Goal: Contribute content: Contribute content

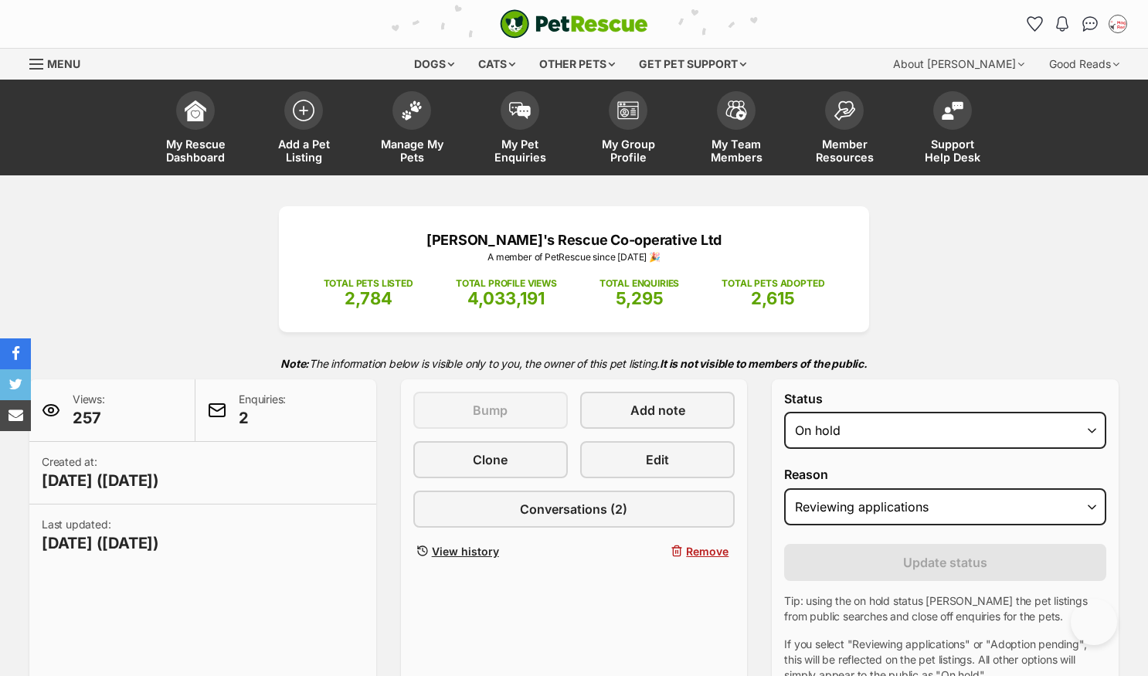
select select "on_hold"
select select "reviewing_applications"
click at [404, 107] on img at bounding box center [412, 107] width 22 height 20
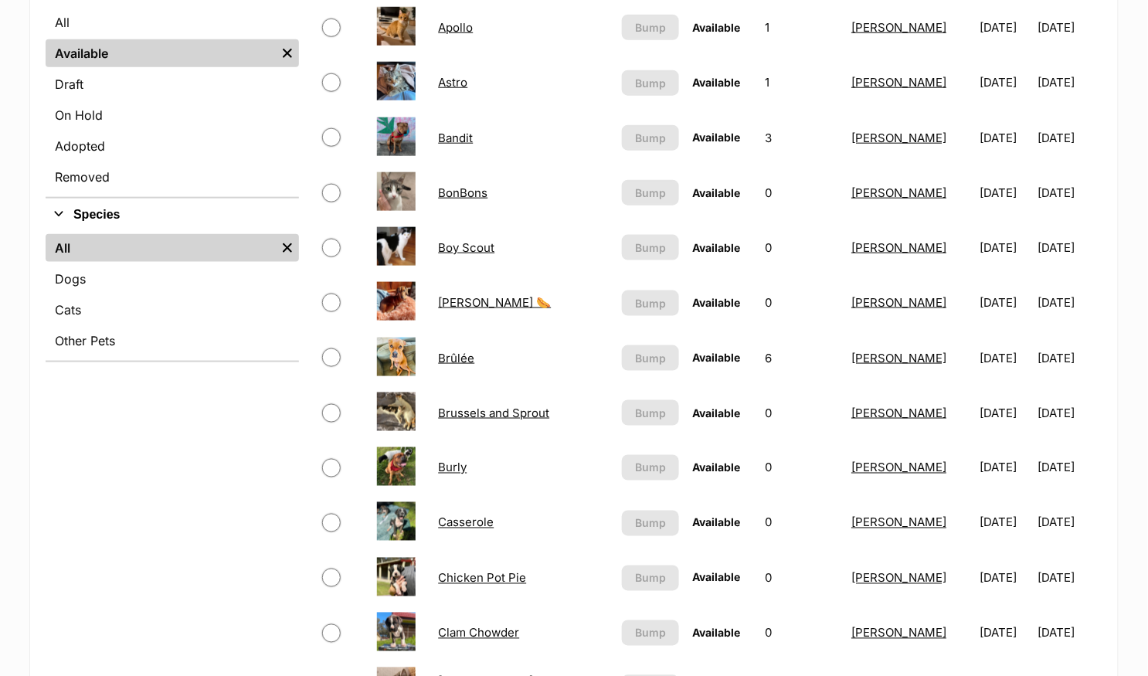
scroll to position [426, 0]
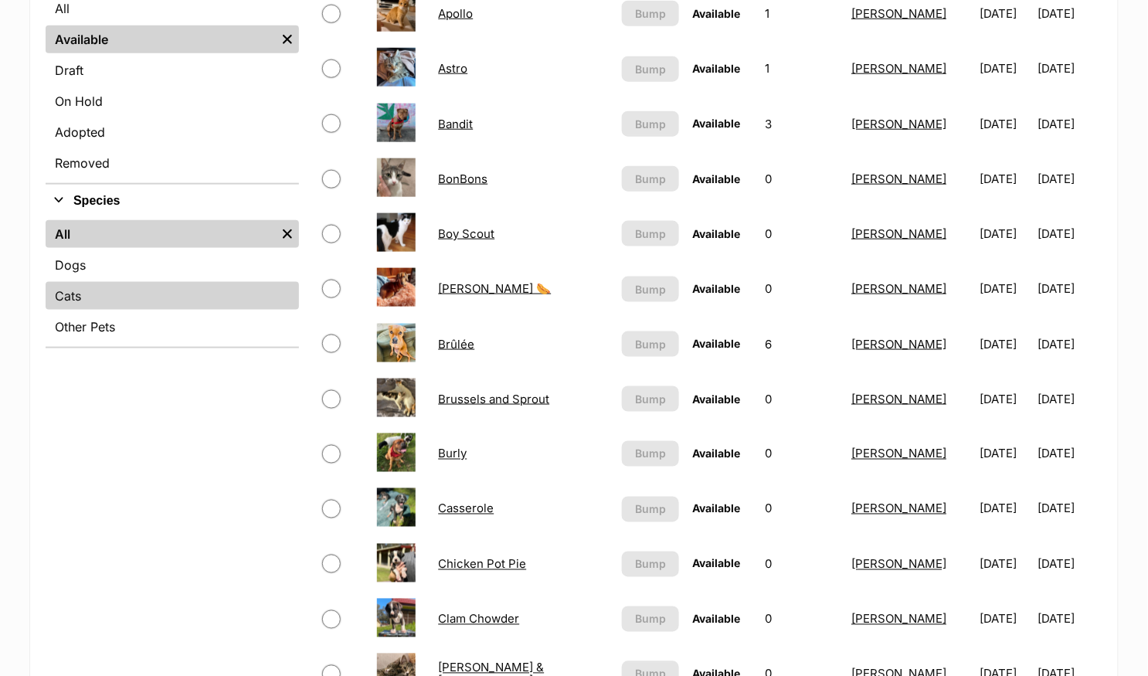
click at [121, 305] on link "Cats" at bounding box center [172, 296] width 253 height 28
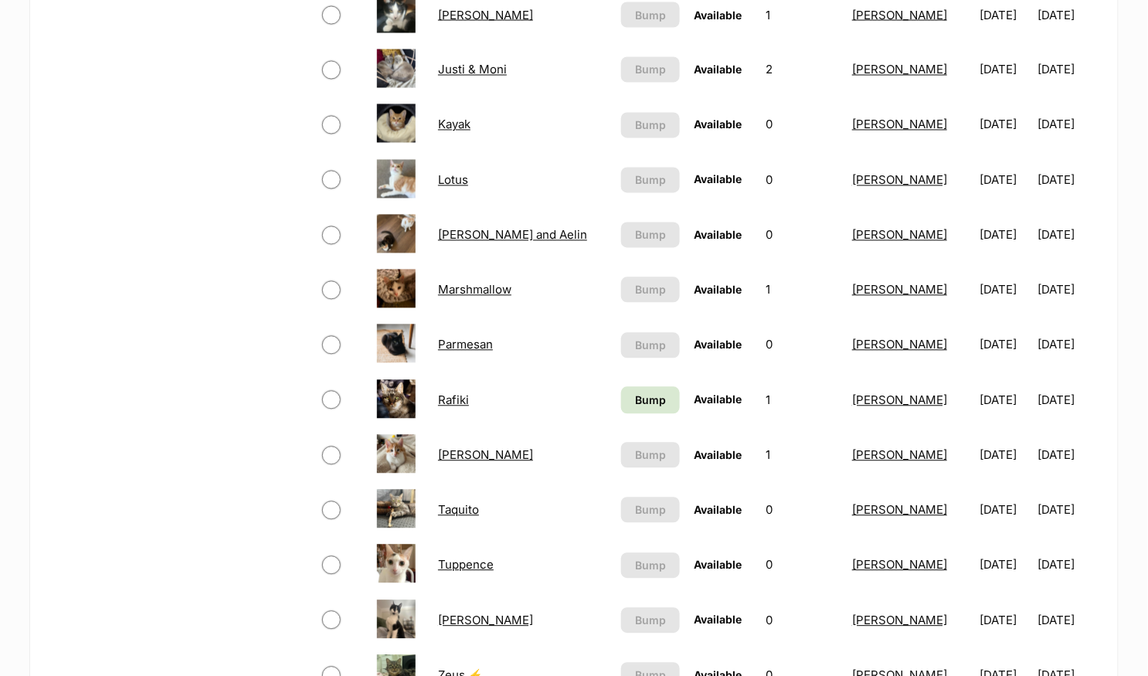
scroll to position [814, 0]
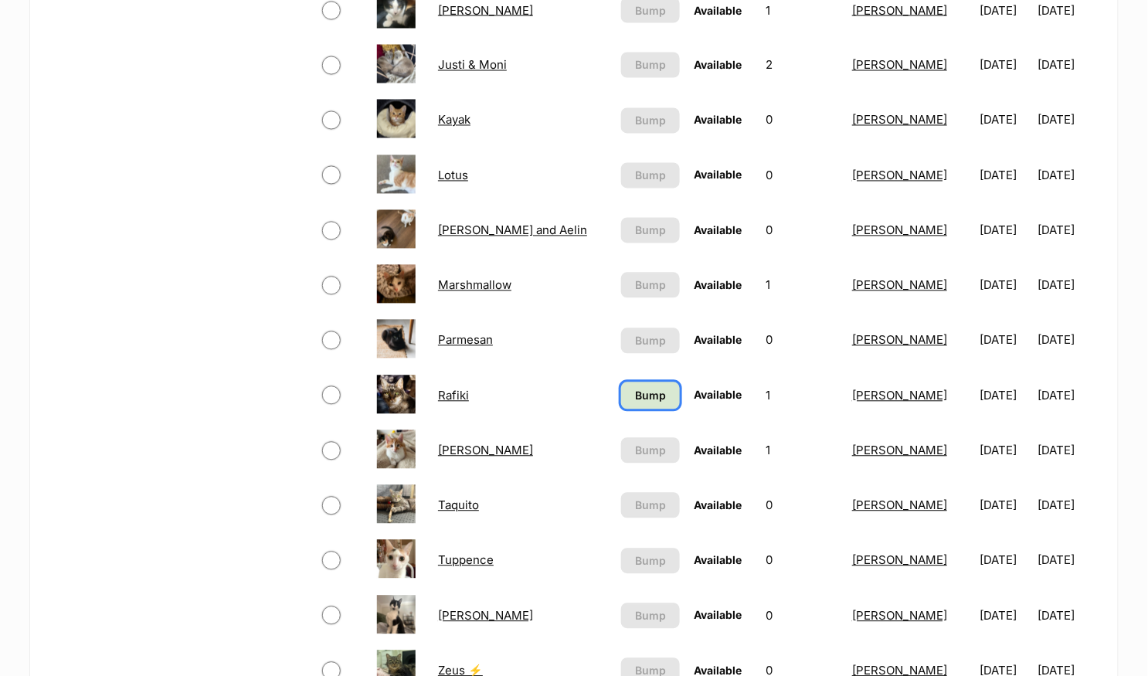
click at [635, 388] on span "Bump" at bounding box center [650, 396] width 31 height 16
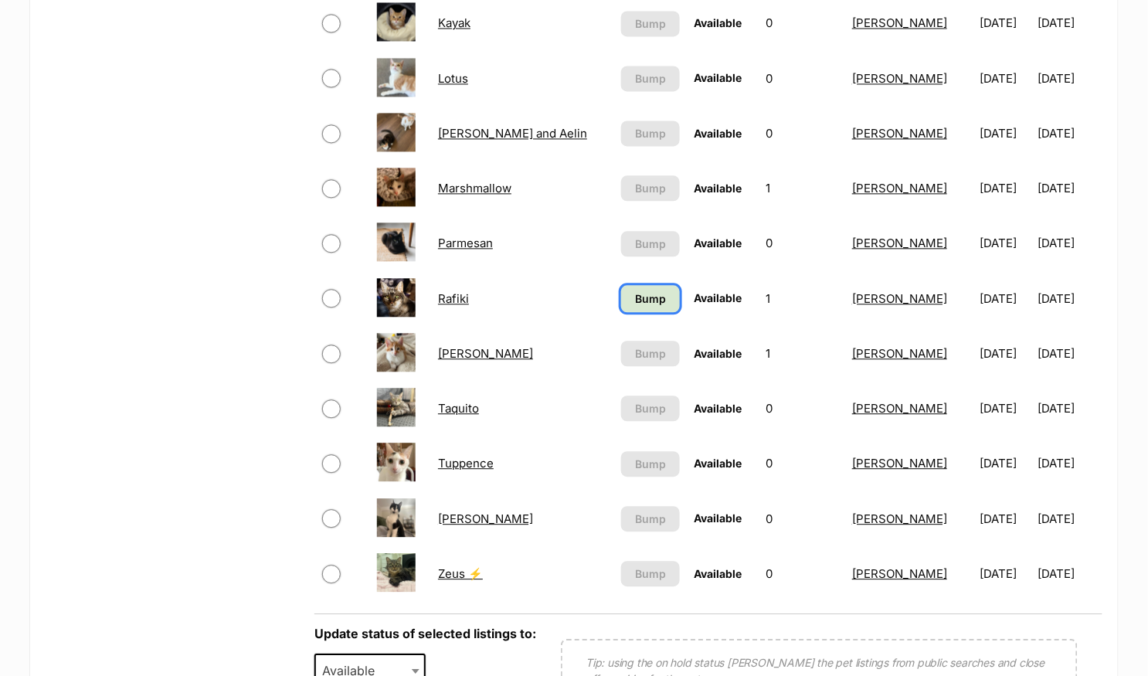
scroll to position [1072, 0]
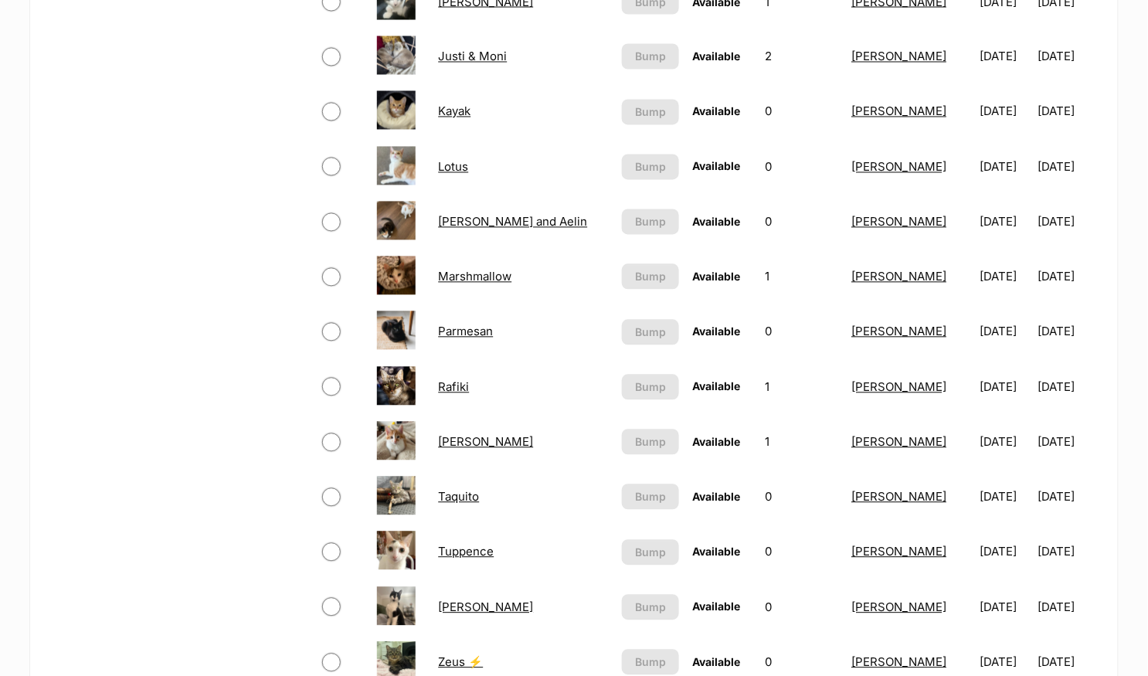
scroll to position [858, 0]
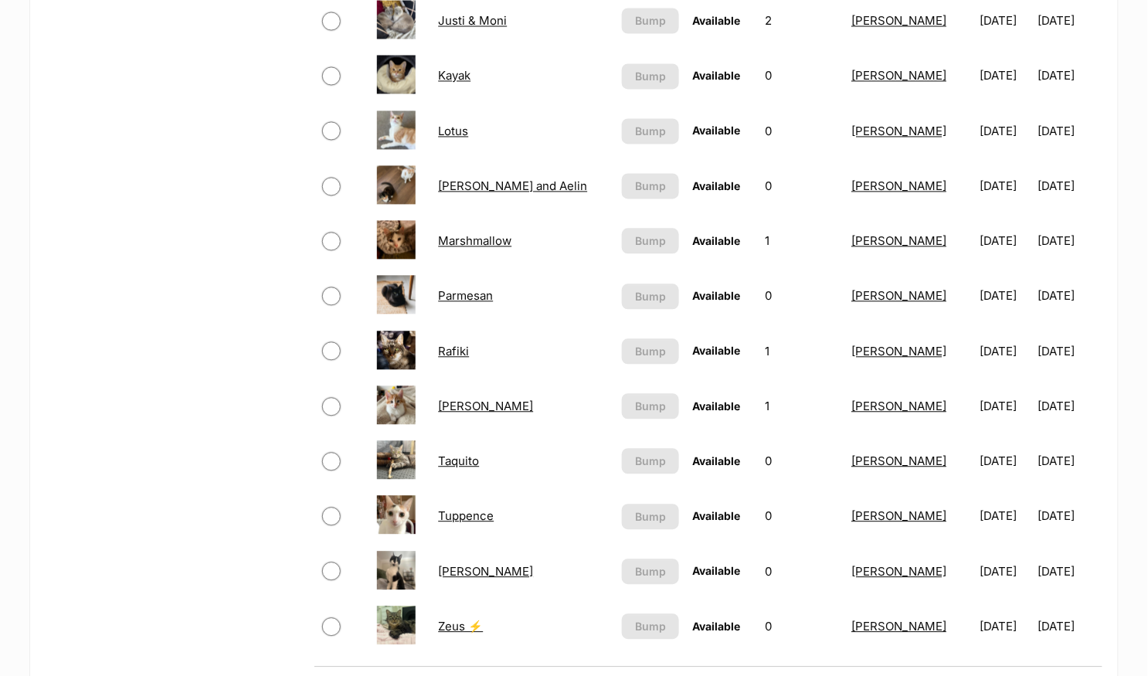
click at [471, 509] on link "Tuppence" at bounding box center [466, 516] width 56 height 15
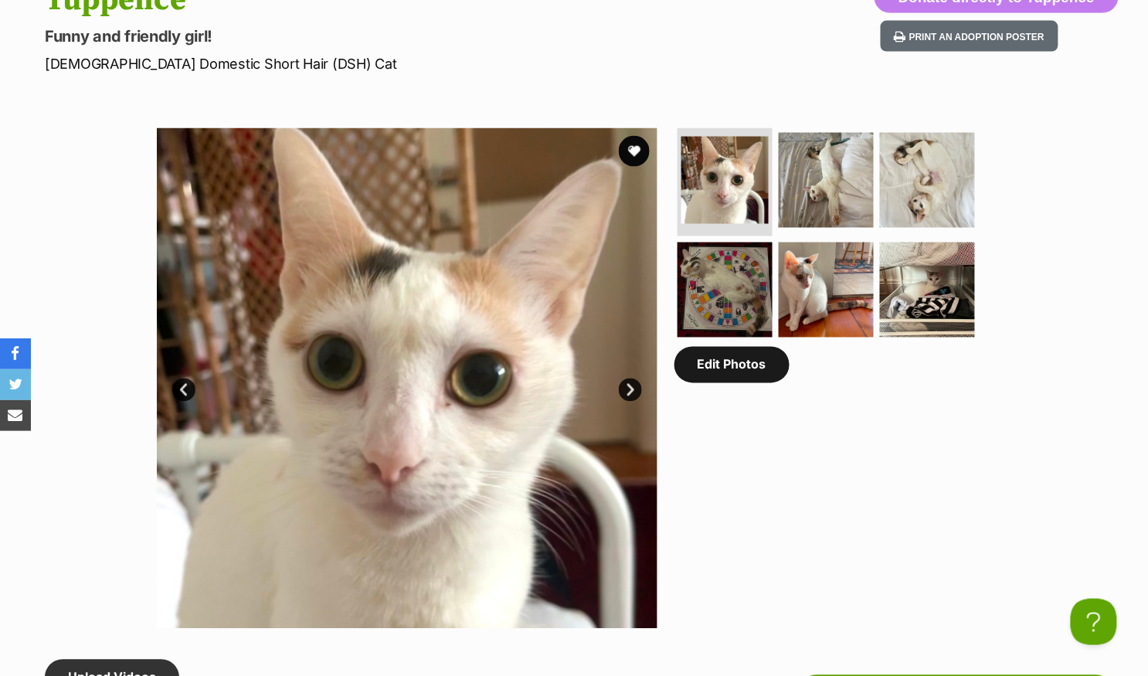
click at [740, 379] on link "Edit Photos" at bounding box center [732, 365] width 115 height 36
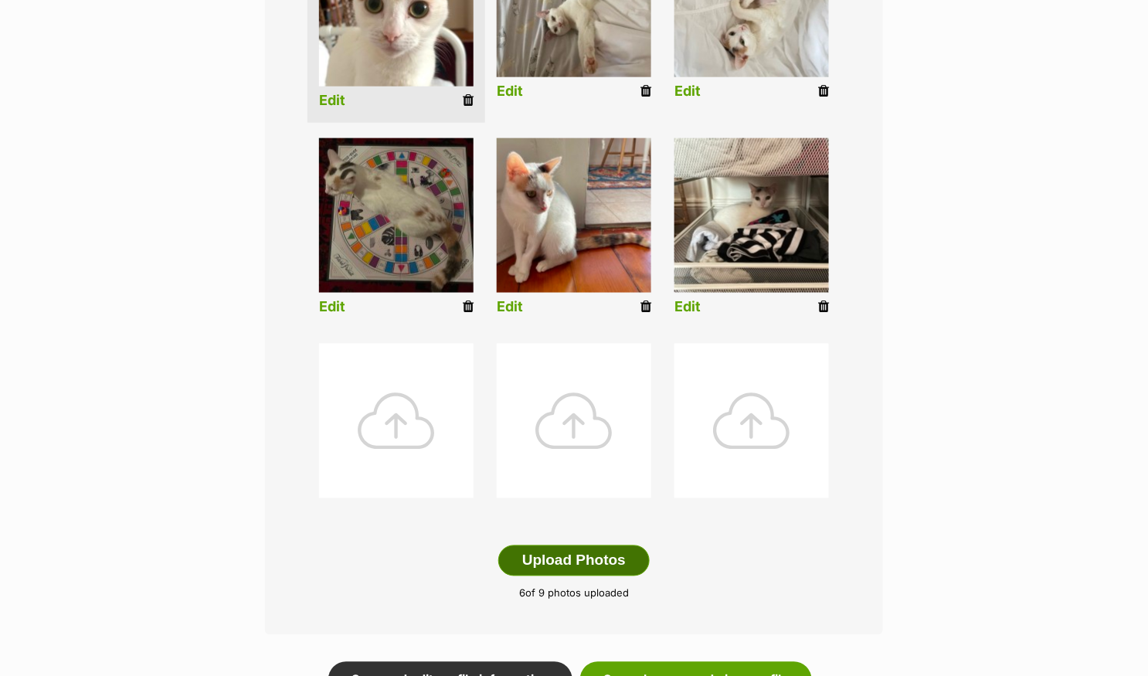
click at [607, 556] on button "Upload Photos" at bounding box center [573, 560] width 151 height 31
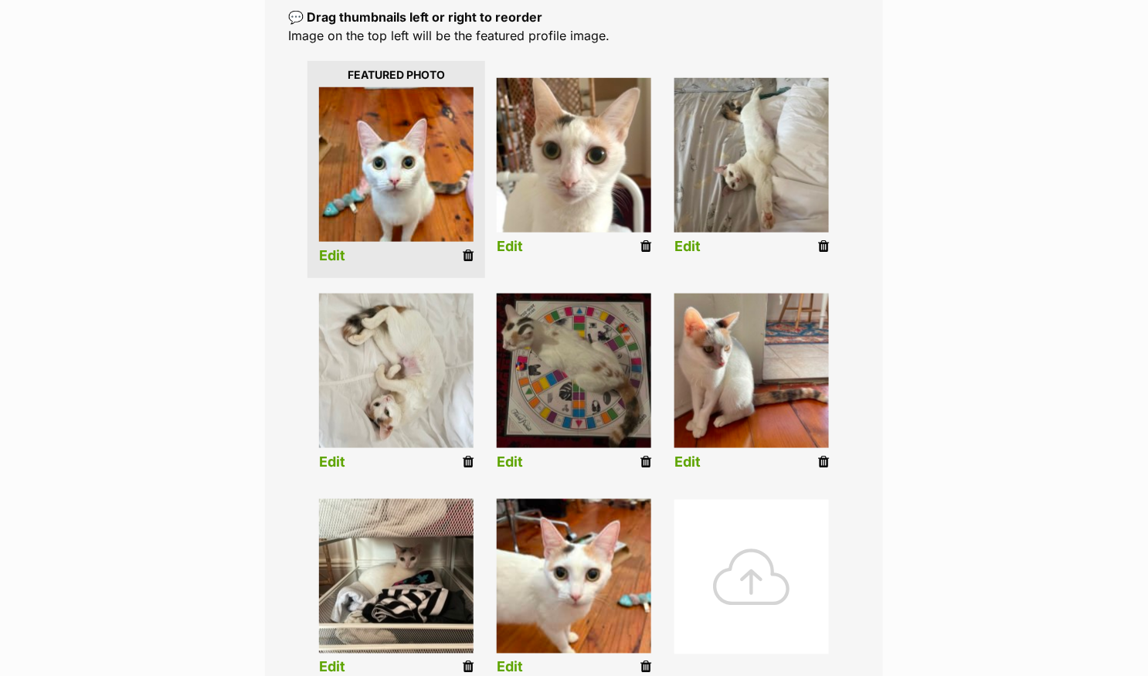
scroll to position [340, 0]
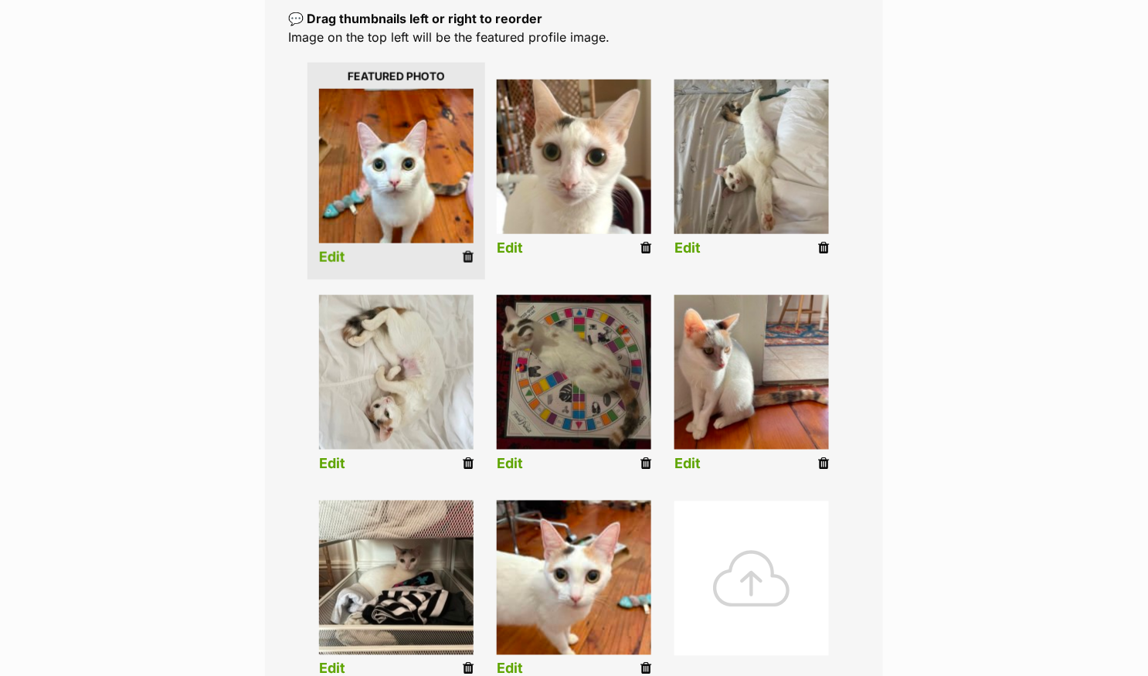
click at [330, 255] on link "Edit" at bounding box center [332, 258] width 26 height 16
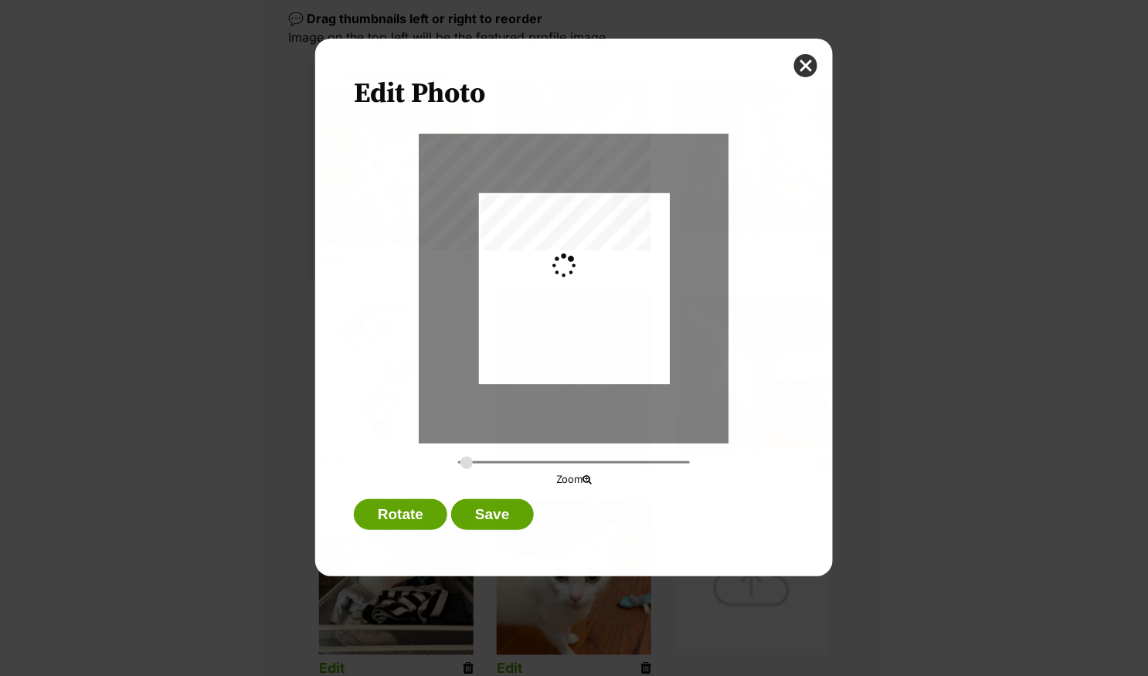
scroll to position [0, 0]
click at [573, 338] on div "Dialog Window - Close (Press escape to close)" at bounding box center [574, 292] width 191 height 254
drag, startPoint x: 463, startPoint y: 458, endPoint x: 477, endPoint y: 458, distance: 13.9
click at [477, 458] on input "Dialog Window - Close (Press escape to close)" at bounding box center [574, 462] width 232 height 15
drag, startPoint x: 569, startPoint y: 315, endPoint x: 569, endPoint y: 328, distance: 12.4
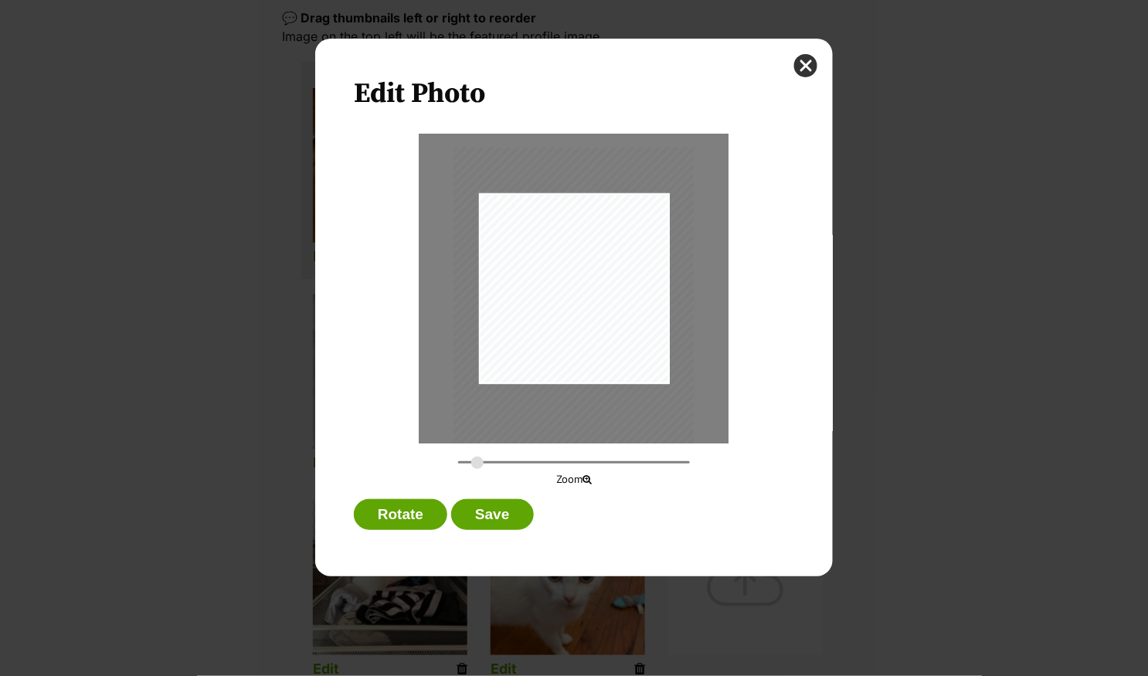
click at [569, 328] on div "Dialog Window - Close (Press escape to close)" at bounding box center [574, 308] width 240 height 321
type input "0.3455"
click at [477, 460] on input "Dialog Window - Close (Press escape to close)" at bounding box center [574, 462] width 232 height 15
click at [493, 515] on button "Save" at bounding box center [492, 514] width 82 height 31
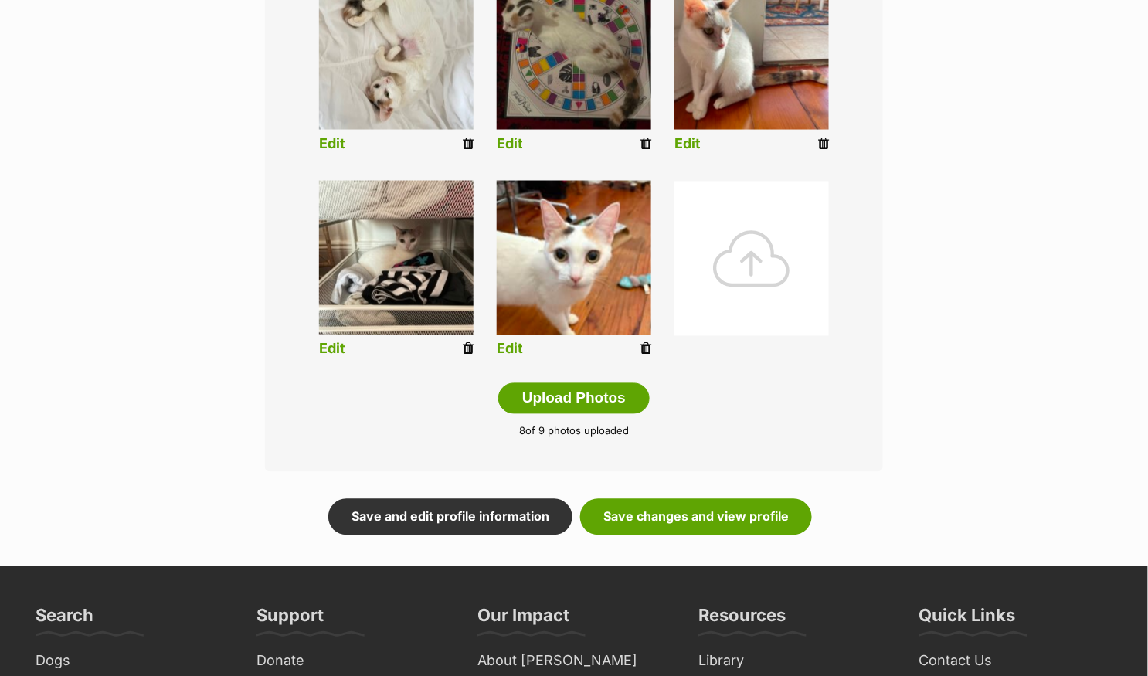
scroll to position [786, 0]
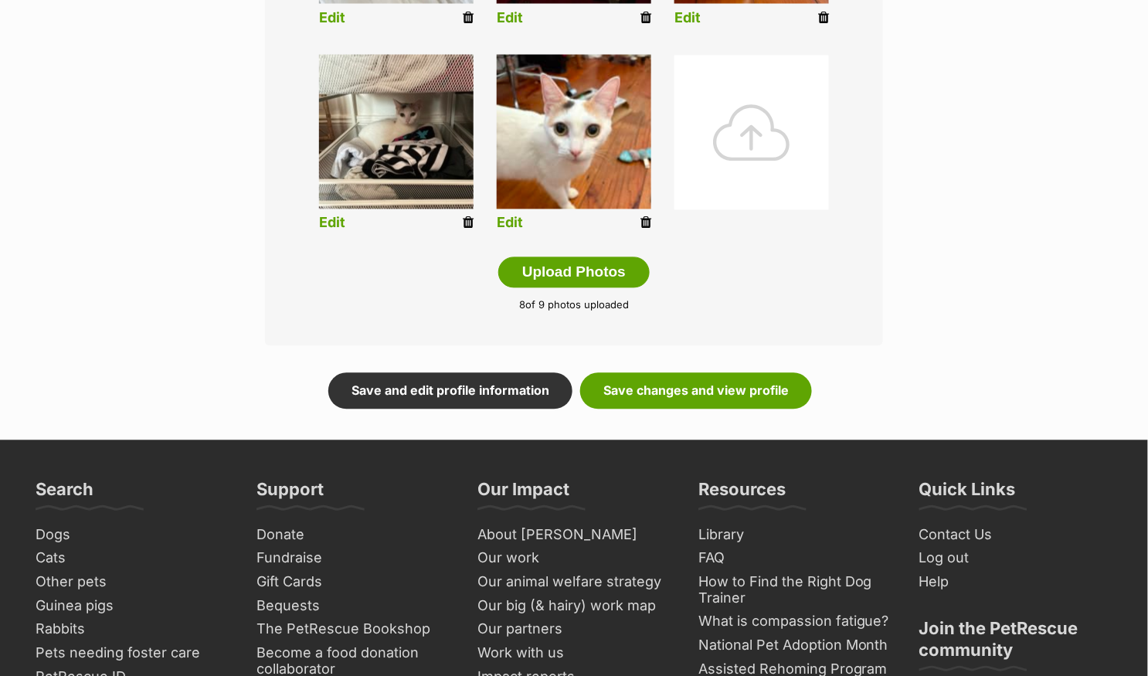
click at [782, 399] on link "Save changes and view profile" at bounding box center [696, 391] width 232 height 36
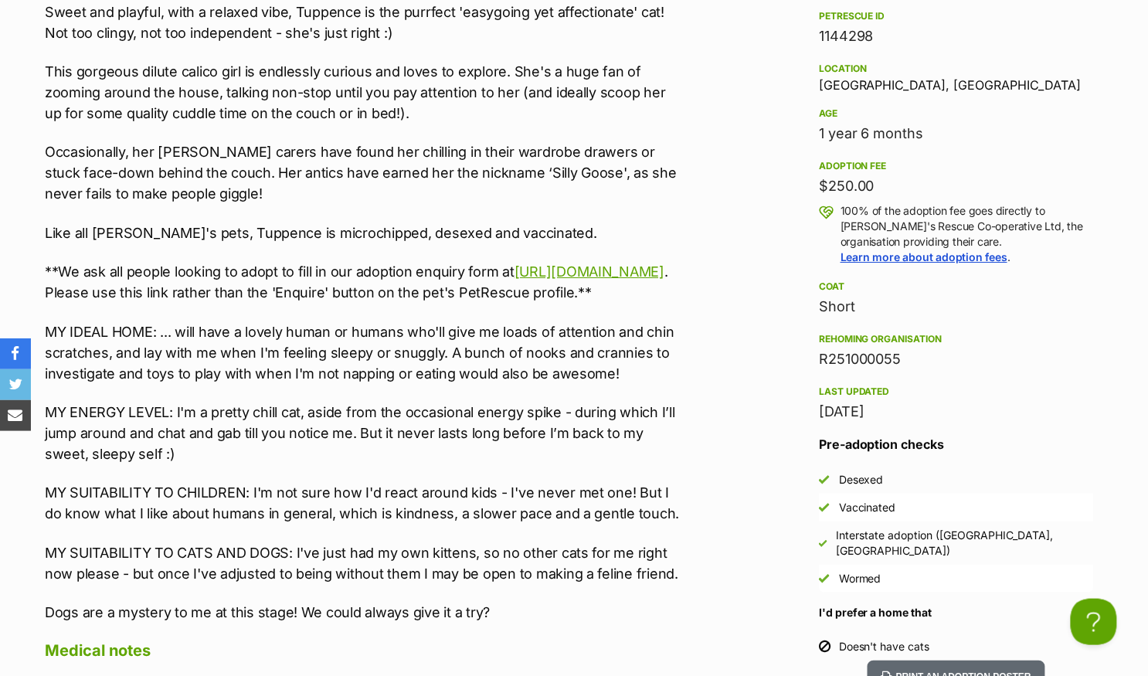
scroll to position [1422, 0]
